Goal: Information Seeking & Learning: Learn about a topic

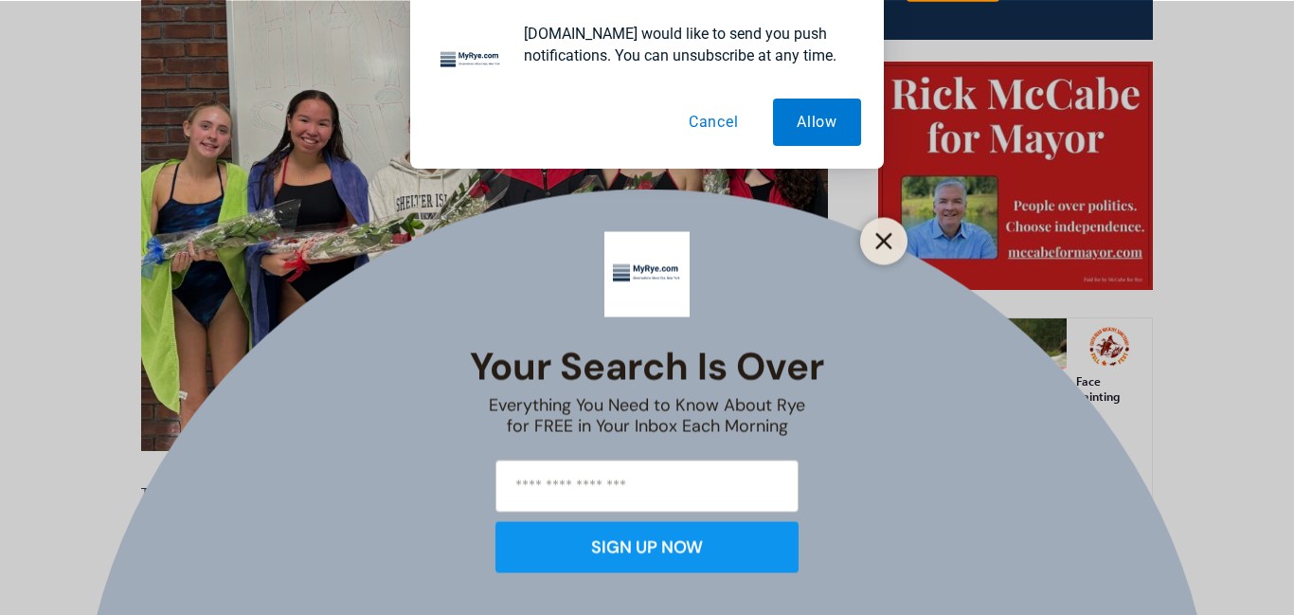
click at [882, 241] on line "Close" at bounding box center [883, 240] width 13 height 13
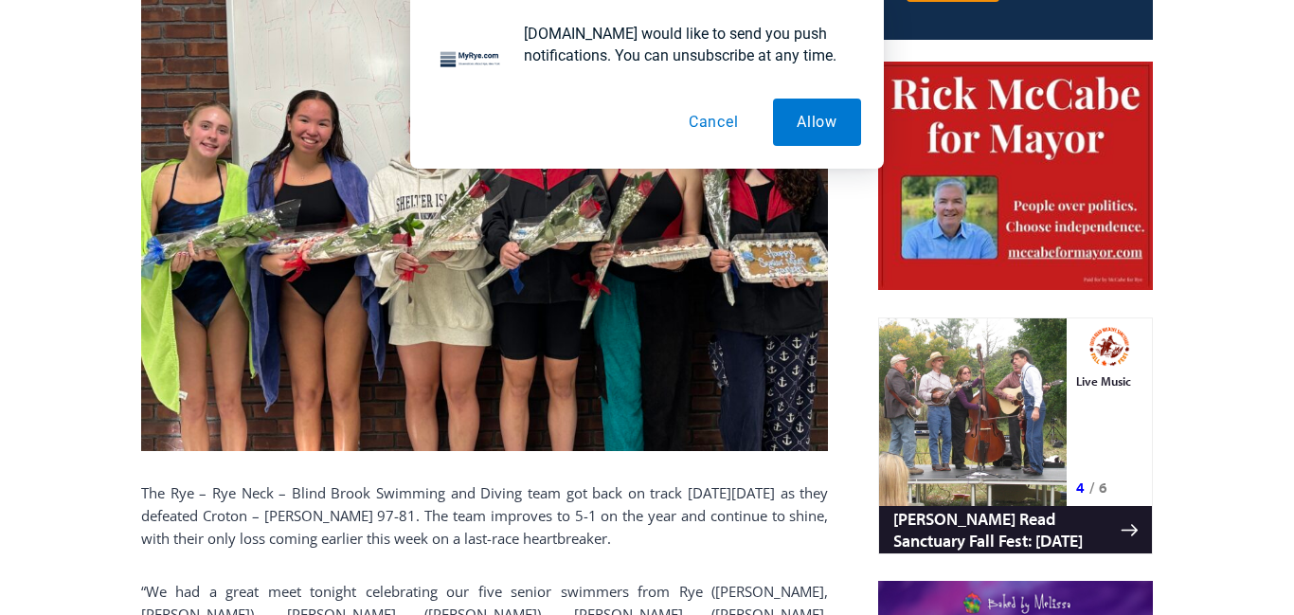
click at [723, 124] on button "Cancel" at bounding box center [714, 121] width 98 height 47
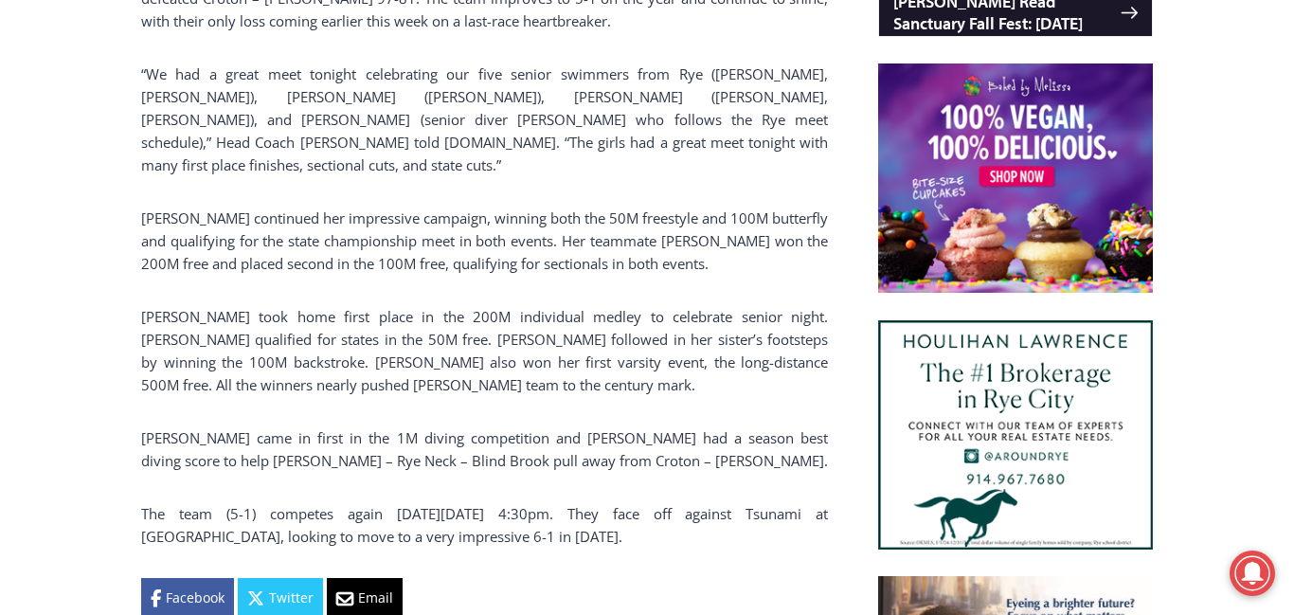
scroll to position [1449, 0]
